Goal: Find specific page/section: Find specific page/section

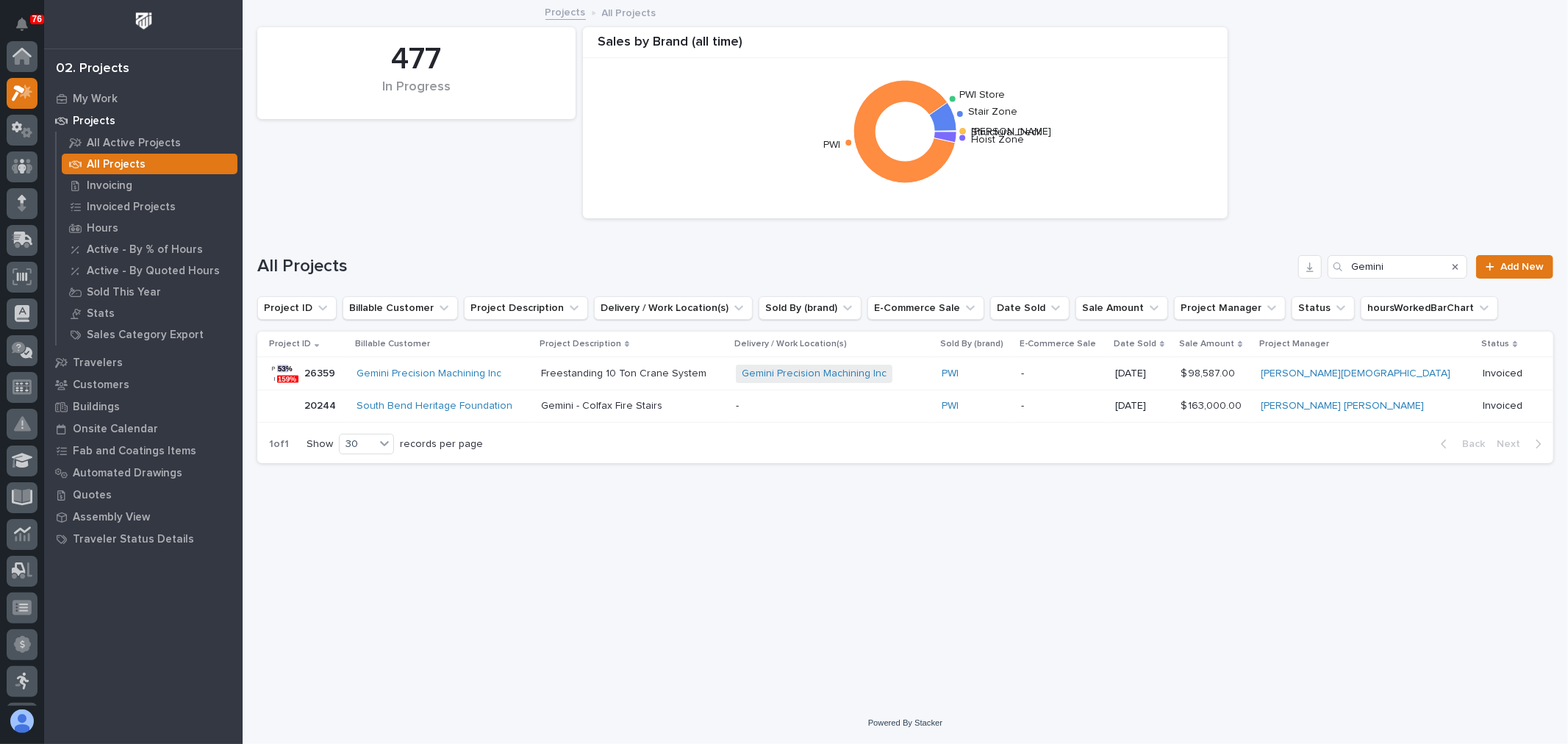
scroll to position [36, 0]
drag, startPoint x: 1388, startPoint y: 265, endPoint x: 1338, endPoint y: 265, distance: 50.0
click at [1338, 265] on div "Gemini" at bounding box center [1397, 267] width 139 height 23
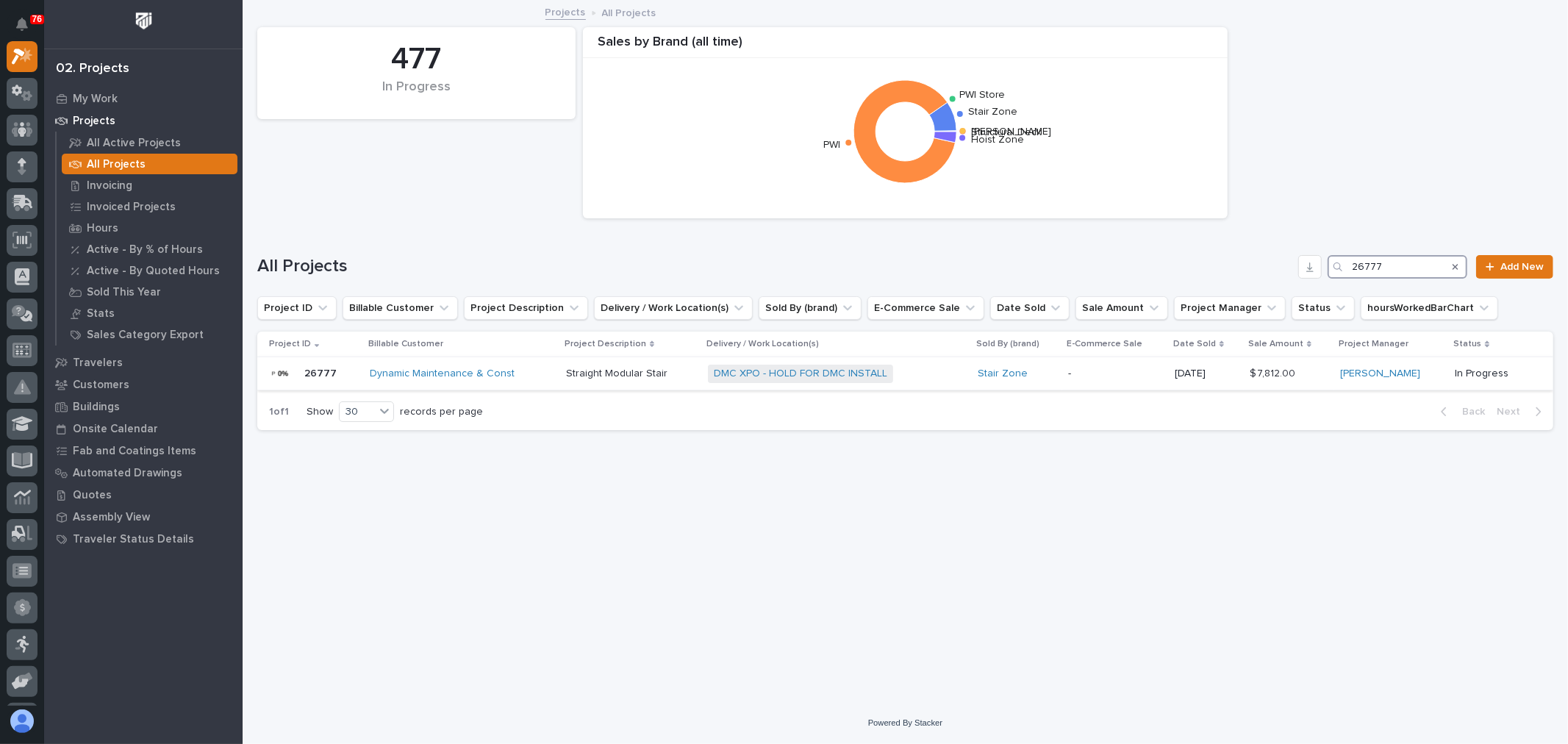
type input "26777"
click at [929, 371] on div "DMC XPO - HOLD FOR DMC INSTALL + 0" at bounding box center [837, 374] width 257 height 18
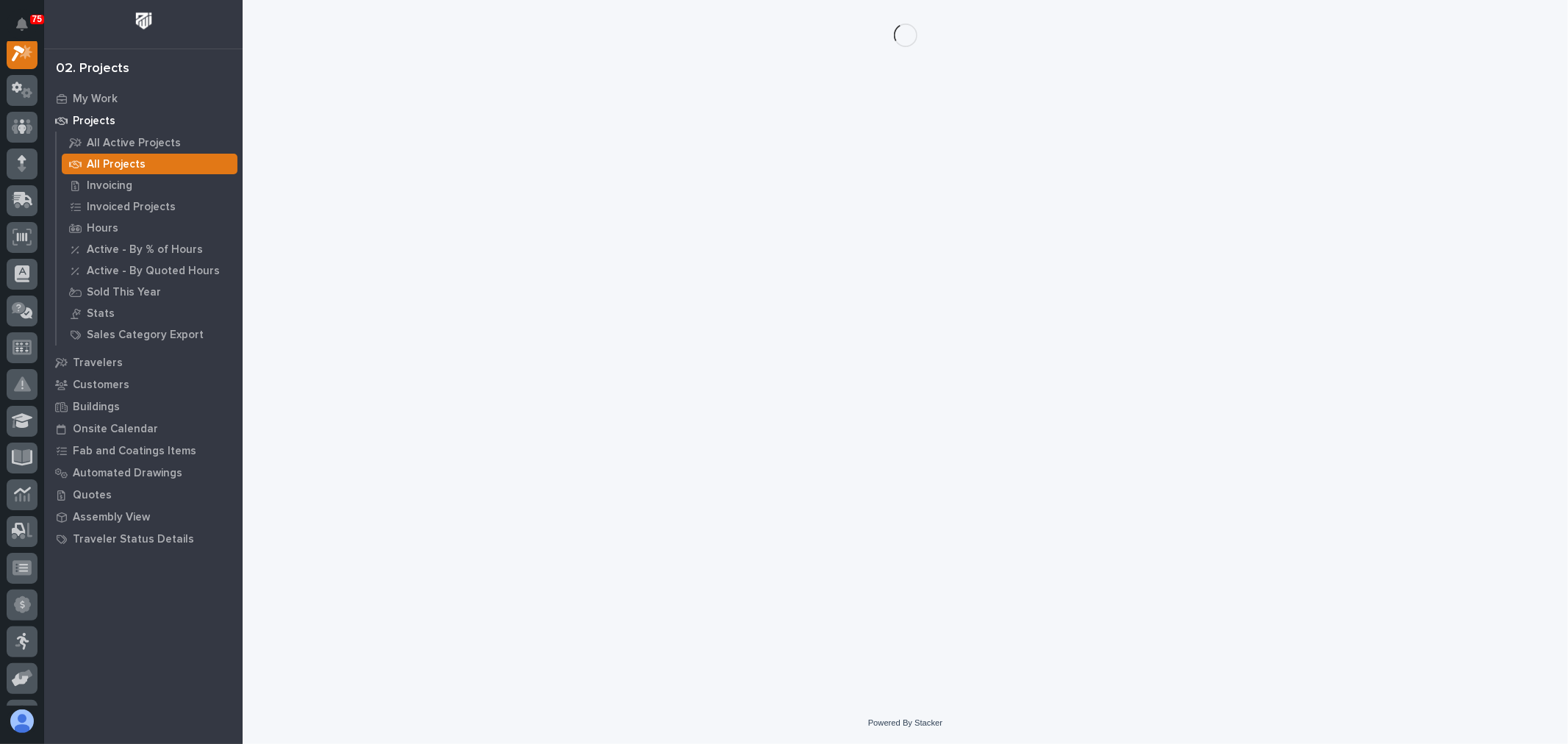
scroll to position [36, 0]
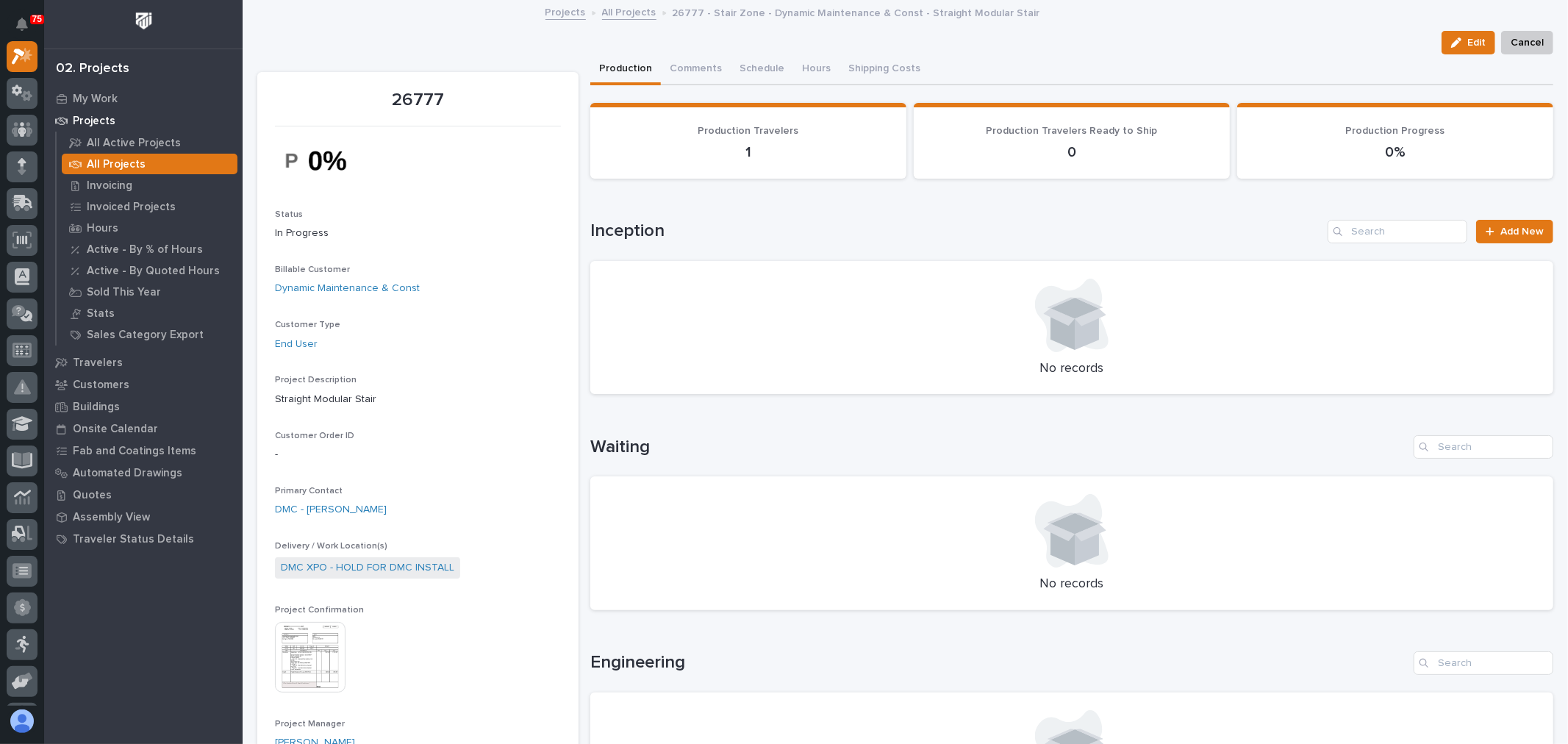
click at [299, 659] on img at bounding box center [310, 657] width 70 height 71
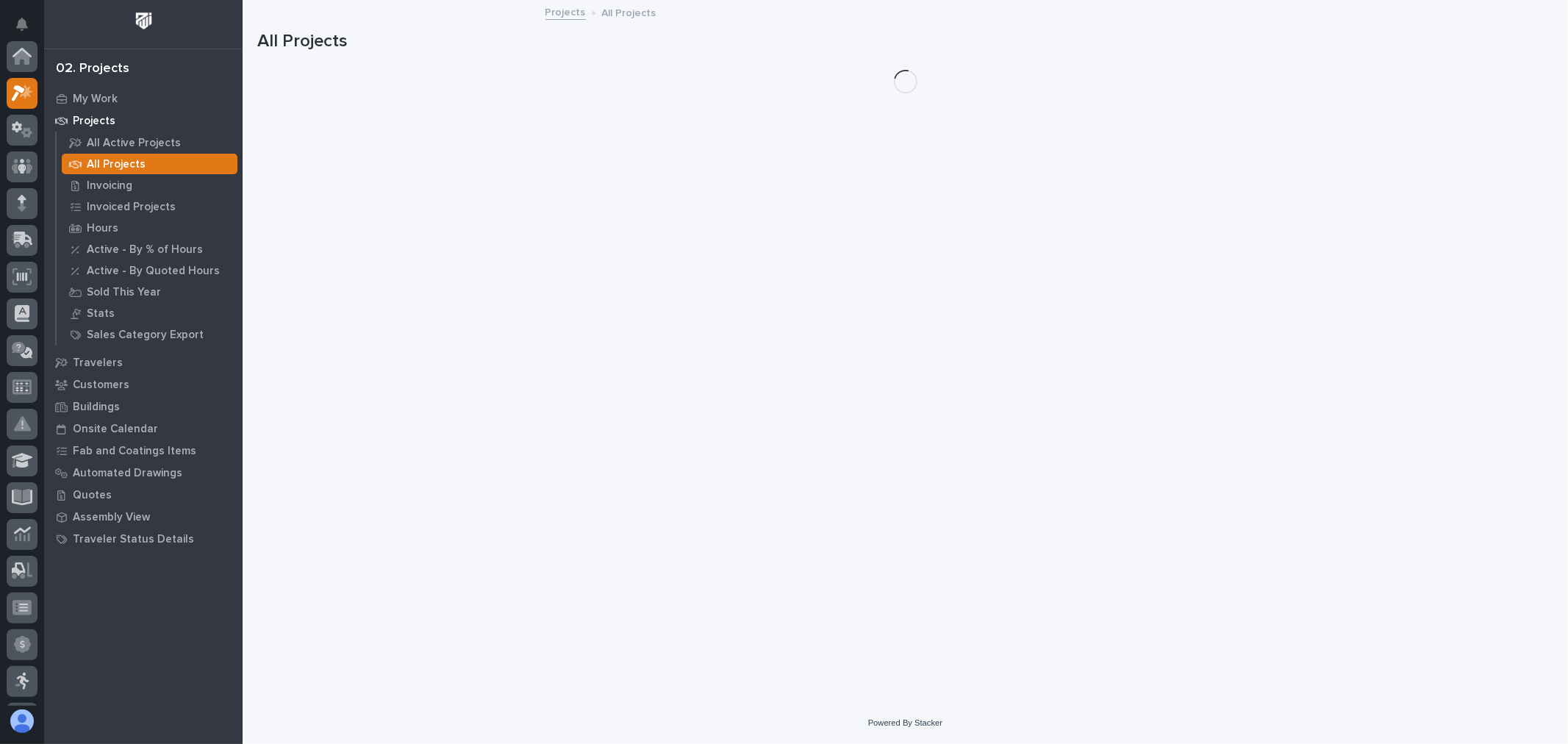
scroll to position [40, 0]
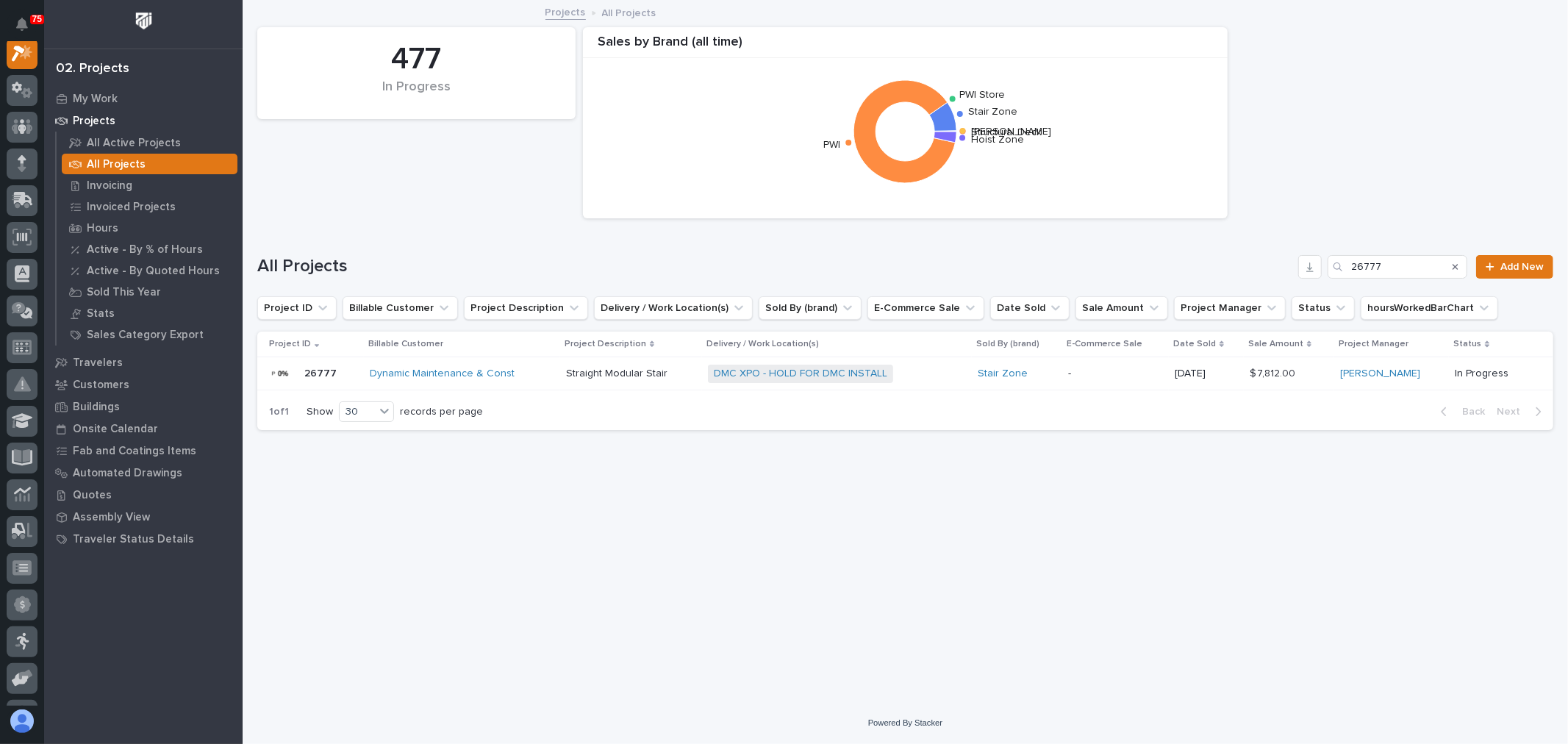
click at [935, 377] on div "DMC XPO - HOLD FOR DMC INSTALL + 0" at bounding box center [837, 374] width 257 height 18
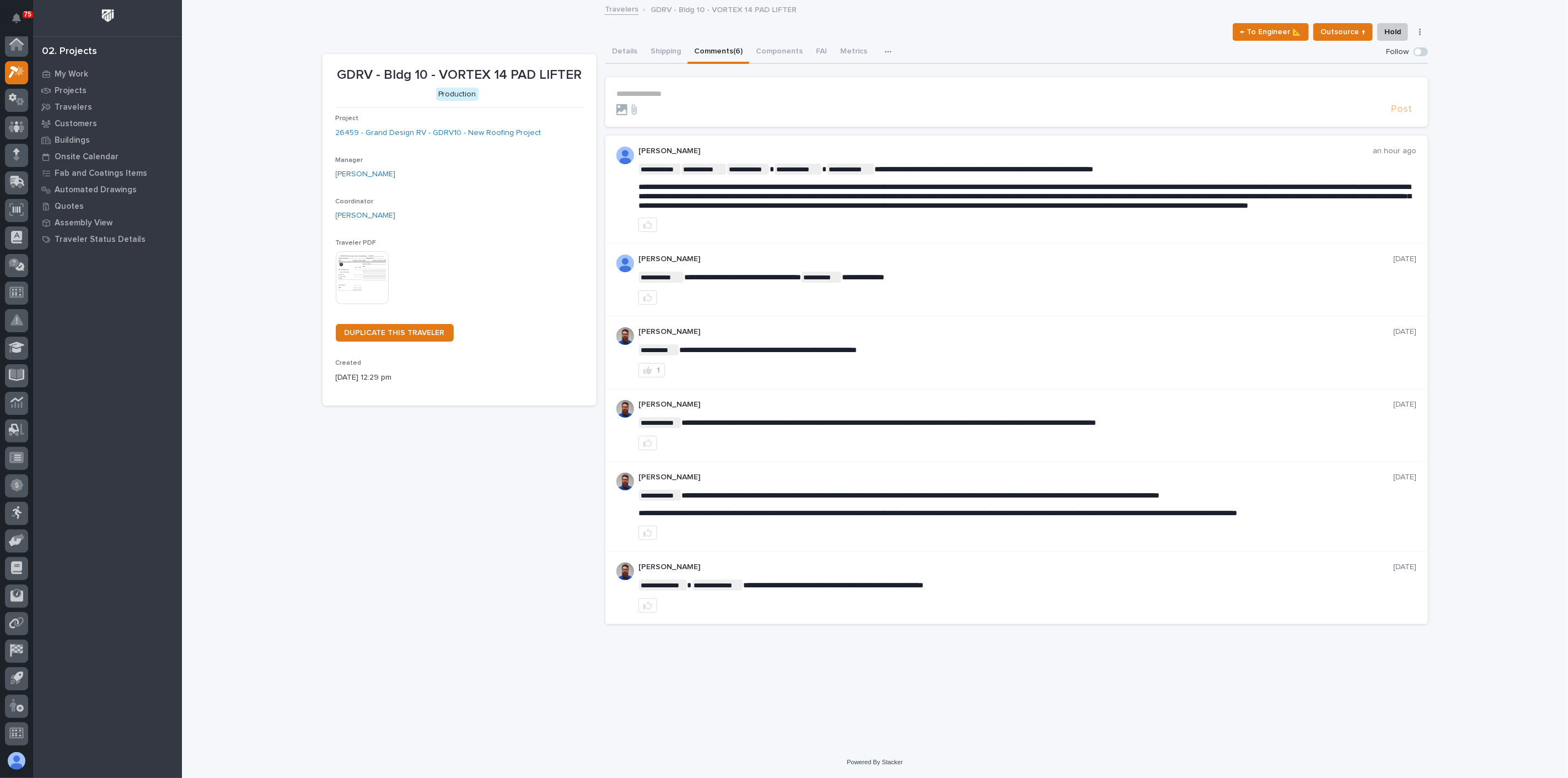
click at [662, 92] on p "**********" at bounding box center [1016, 94] width 800 height 9
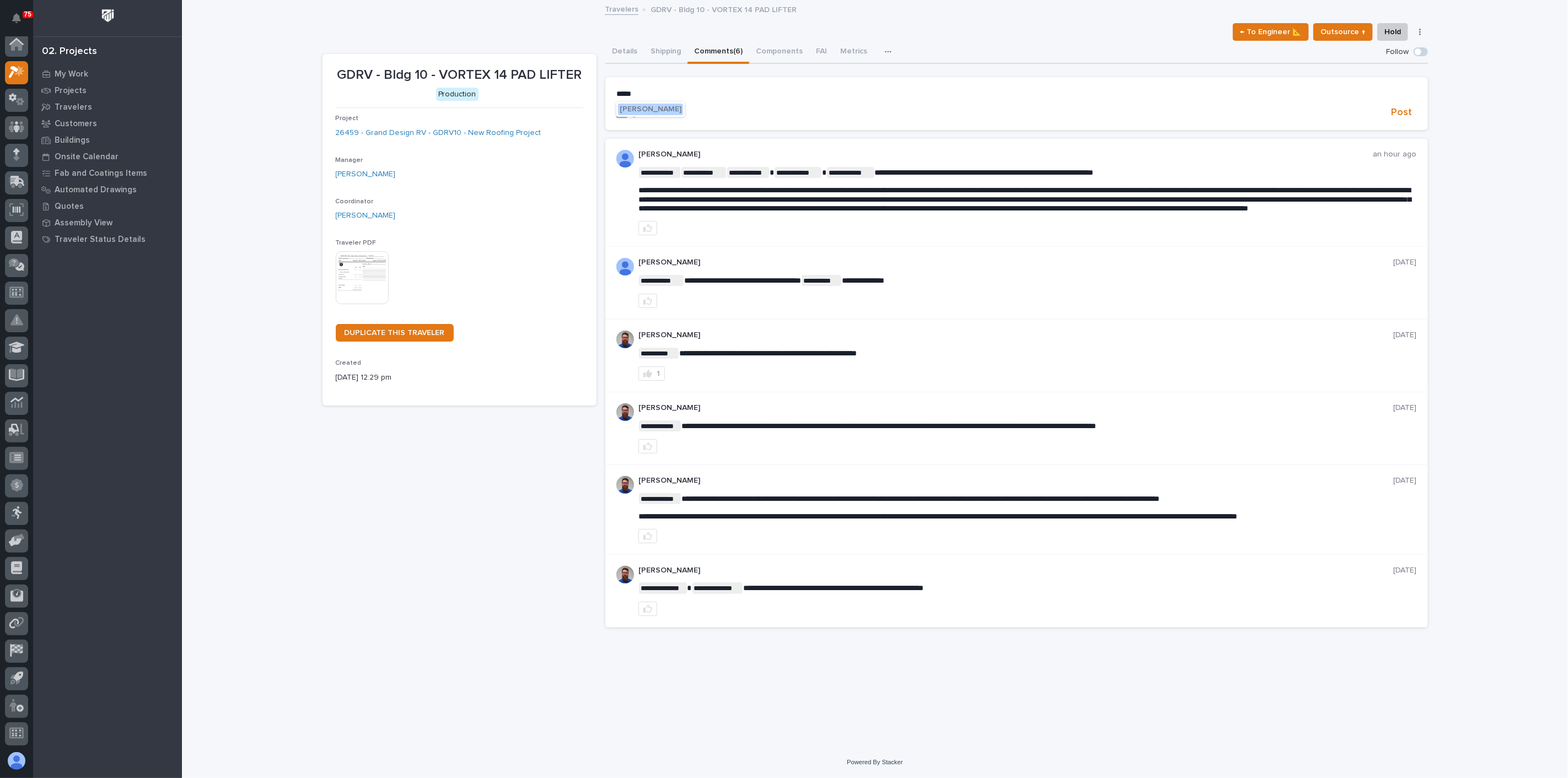
click at [652, 112] on span "Mark Miller" at bounding box center [650, 109] width 62 height 7
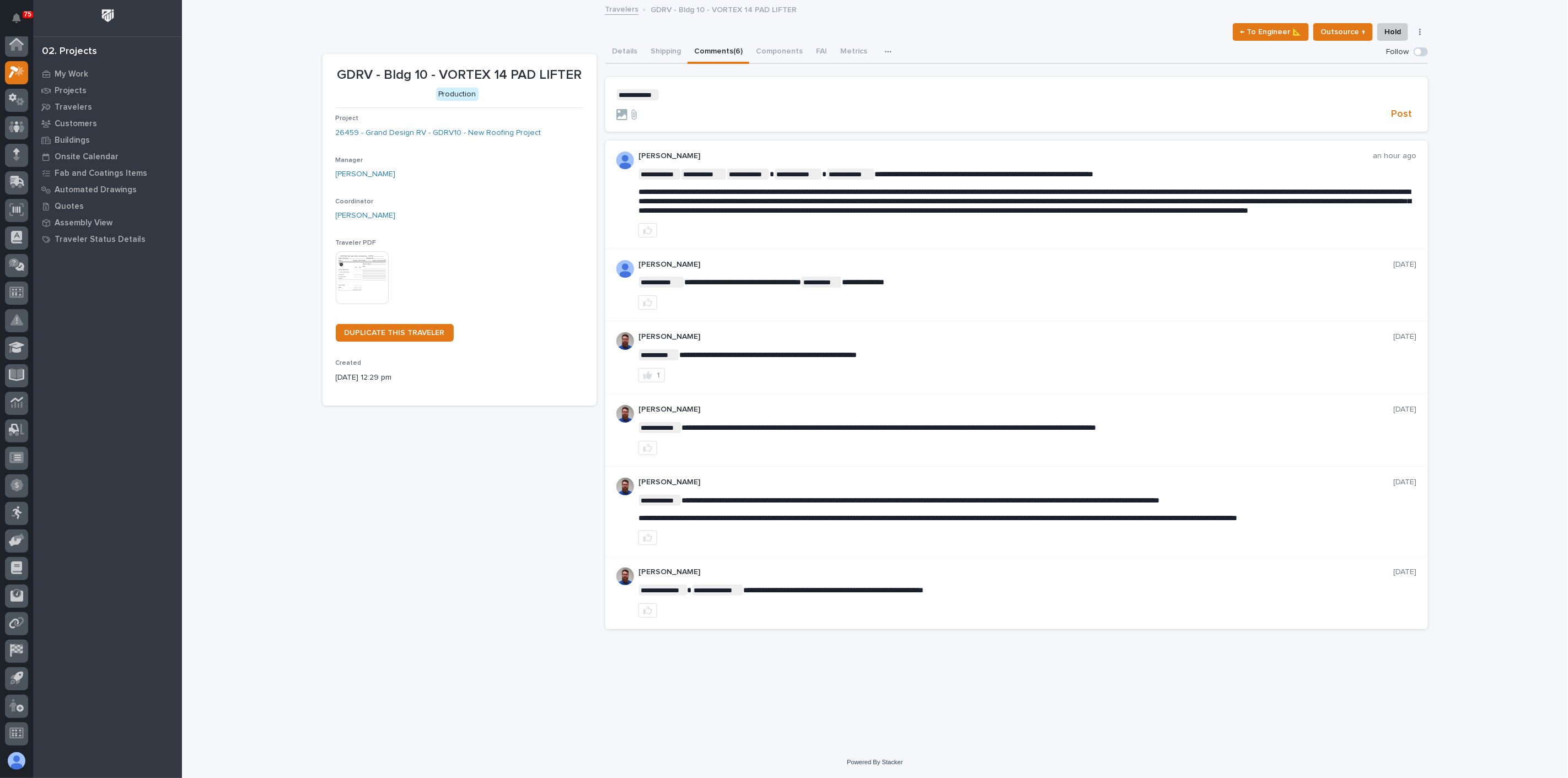
click at [685, 90] on p "**********" at bounding box center [1016, 95] width 800 height 11
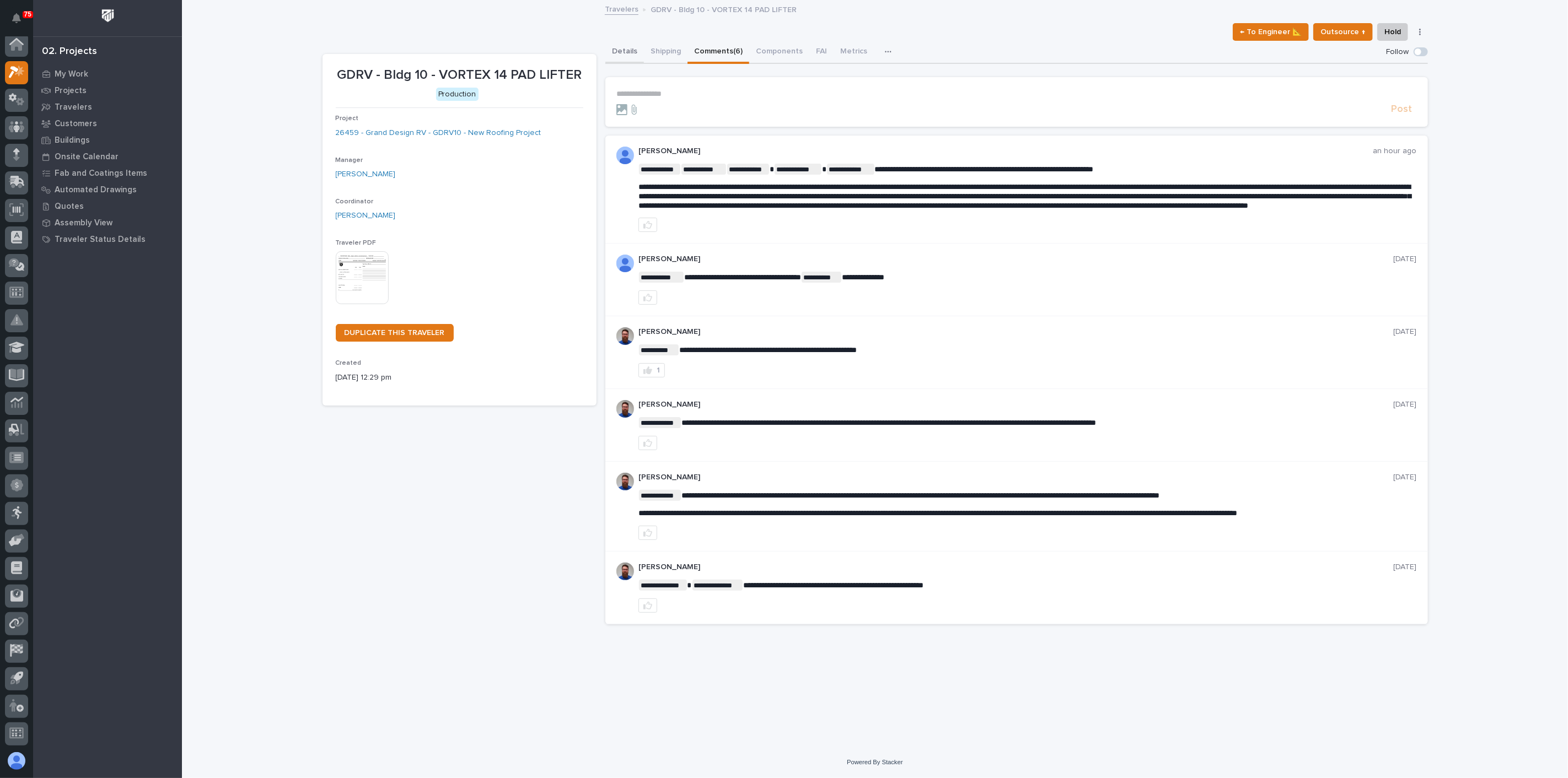
click at [630, 53] on button "Details" at bounding box center [625, 52] width 39 height 23
